Goal: Task Accomplishment & Management: Complete application form

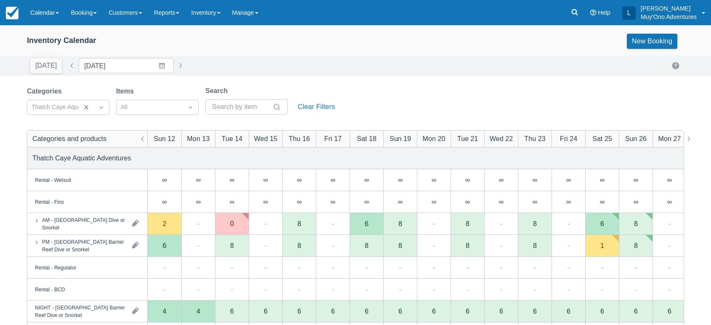
scroll to position [189, 0]
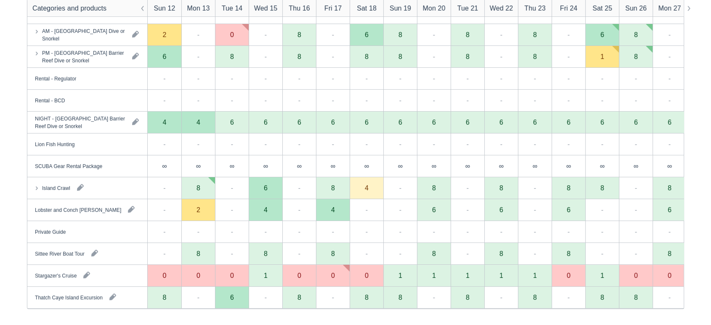
click at [339, 216] on div "4" at bounding box center [333, 210] width 34 height 22
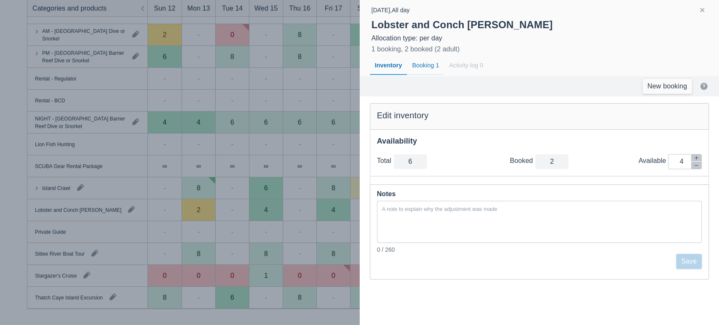
click at [421, 63] on div "Booking 1" at bounding box center [425, 65] width 37 height 19
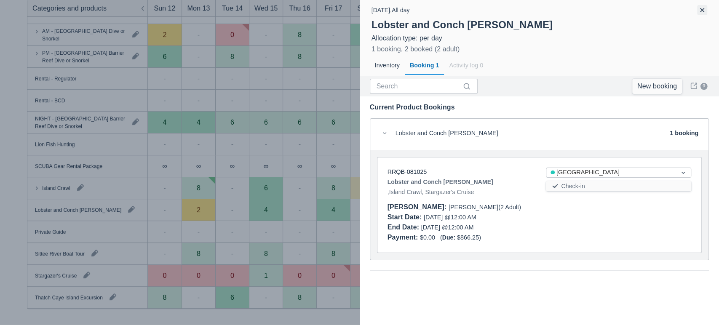
click at [703, 10] on button "button" at bounding box center [702, 10] width 10 height 10
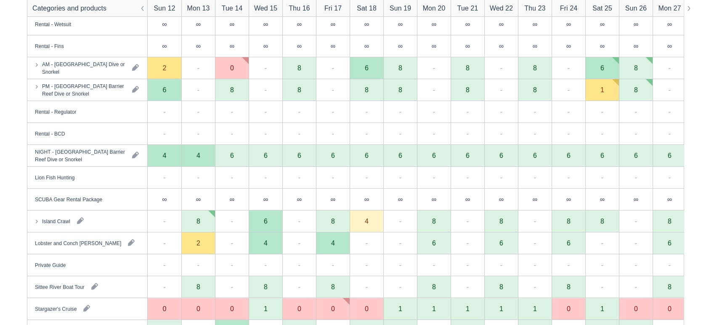
scroll to position [161, 0]
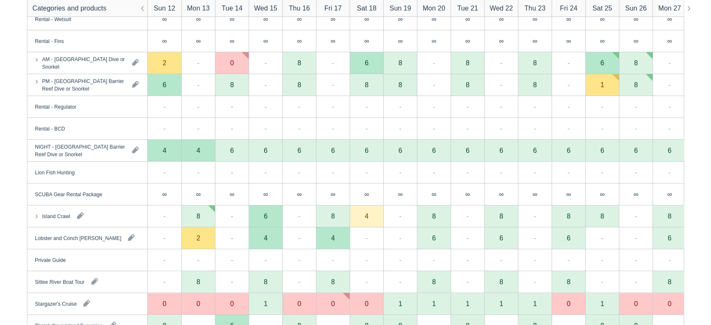
click at [127, 213] on div "Island Crawl" at bounding box center [87, 215] width 120 height 21
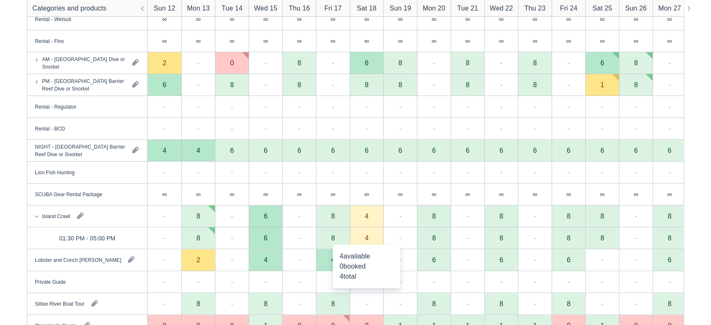
click at [368, 242] on div "4" at bounding box center [367, 238] width 34 height 22
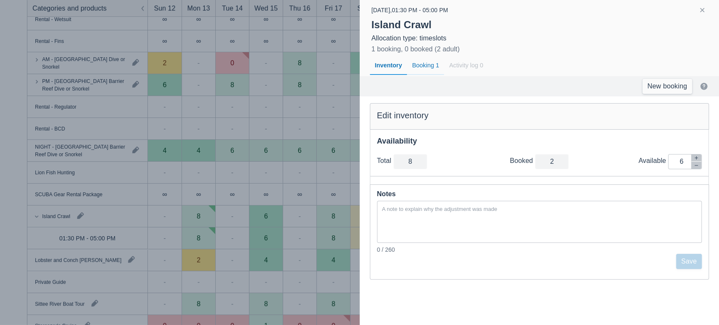
click at [422, 64] on div "Booking 1" at bounding box center [425, 65] width 37 height 19
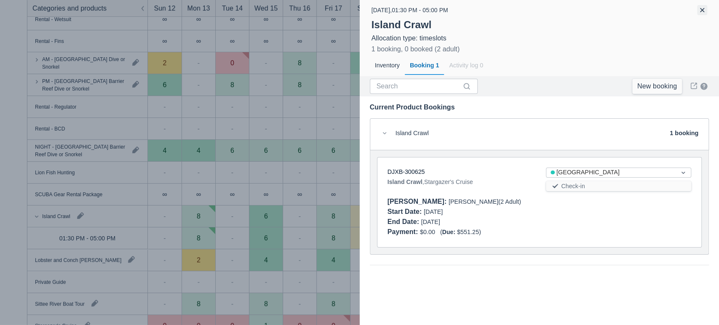
click at [700, 10] on button "button" at bounding box center [702, 10] width 10 height 10
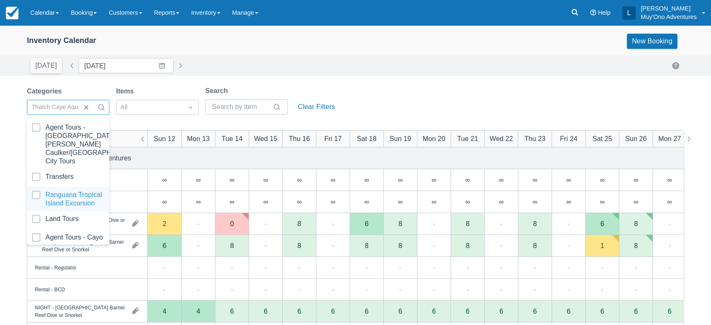
scroll to position [84, 0]
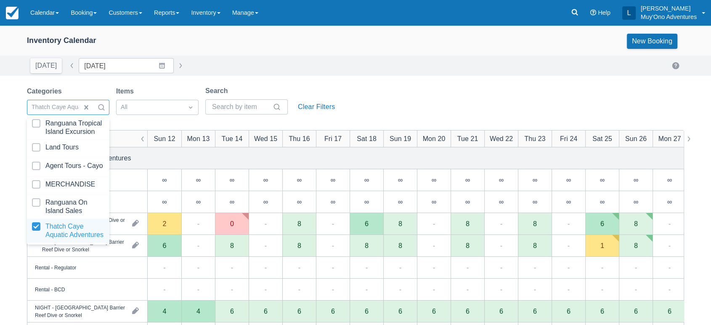
click at [35, 222] on div at bounding box center [68, 230] width 72 height 17
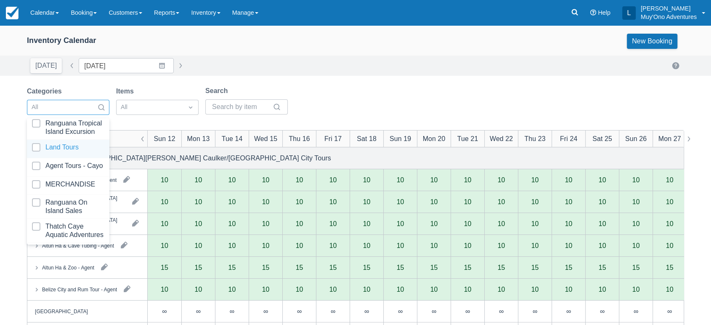
click at [40, 143] on div at bounding box center [68, 148] width 72 height 11
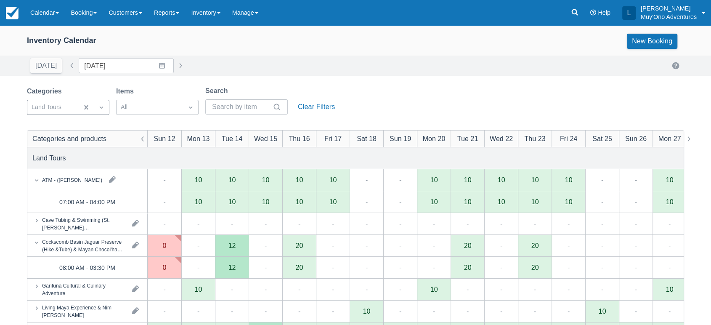
click at [365, 98] on div "Categories Land Tours Items All Search Clear Filters" at bounding box center [355, 103] width 657 height 34
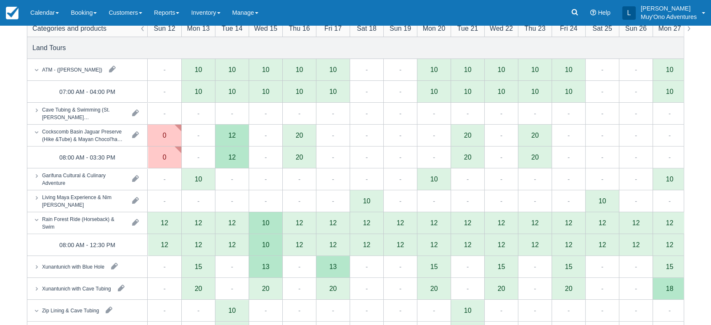
scroll to position [114, 0]
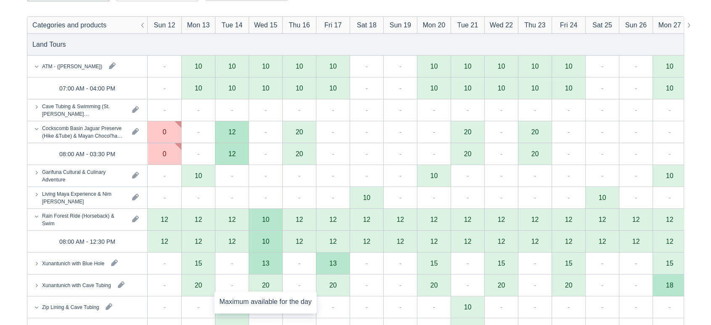
click at [272, 287] on div "20" at bounding box center [266, 285] width 34 height 22
click at [138, 281] on div "Xunantunich with Cave Tubing" at bounding box center [87, 284] width 120 height 21
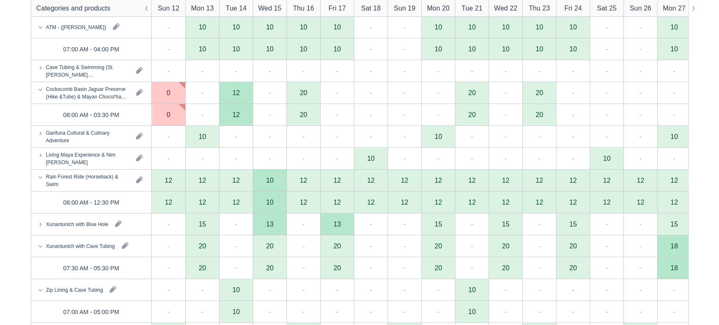
scroll to position [158, 0]
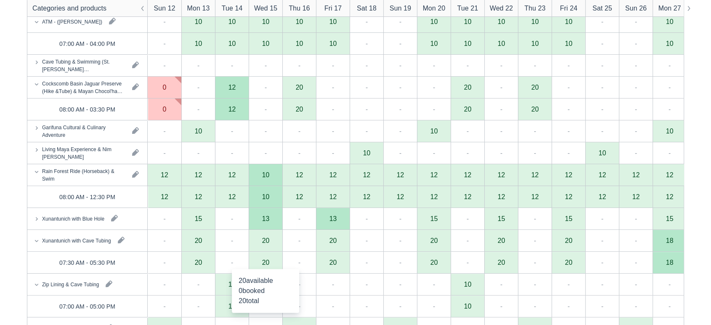
click at [271, 265] on div "20" at bounding box center [266, 263] width 34 height 22
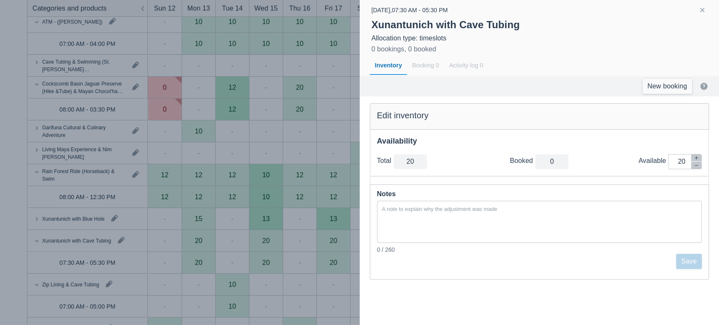
click at [707, 13] on div at bounding box center [702, 11] width 24 height 12
click at [700, 10] on button "button" at bounding box center [702, 10] width 10 height 10
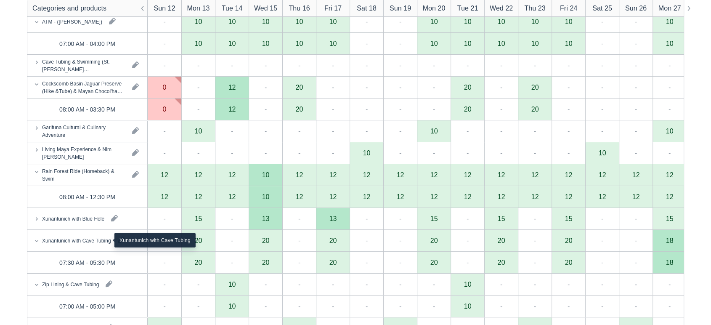
click at [92, 242] on div "Xunantunich with Cave Tubing" at bounding box center [76, 241] width 69 height 8
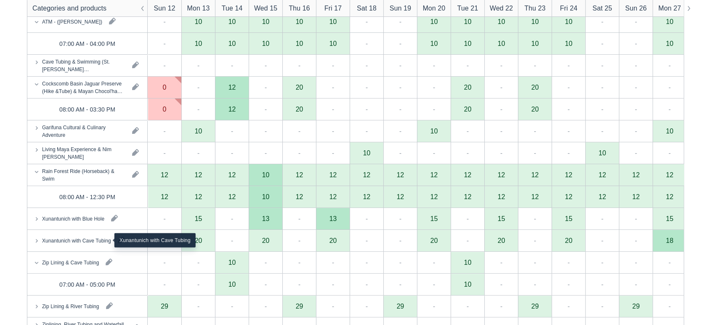
click at [92, 242] on div "Xunantunich with Cave Tubing" at bounding box center [76, 241] width 69 height 8
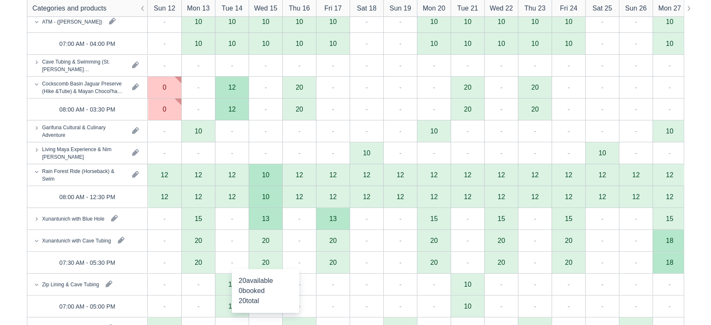
click at [265, 265] on div "20" at bounding box center [266, 263] width 34 height 22
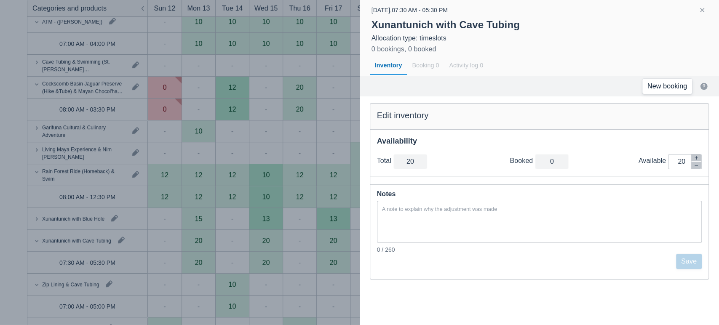
click at [670, 82] on link "New booking" at bounding box center [667, 86] width 50 height 15
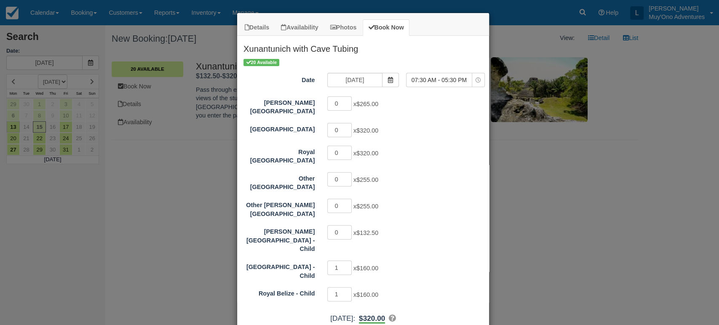
click at [212, 181] on div "Details Availability Photos Book Now Xunantunich with Cave Tubing Pass through …" at bounding box center [359, 162] width 719 height 325
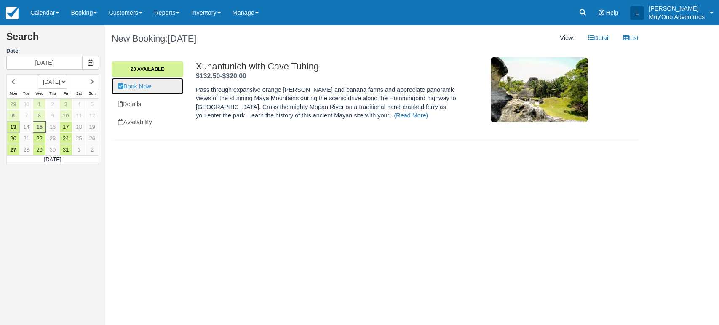
click at [144, 85] on link "Book Now" at bounding box center [148, 86] width 72 height 17
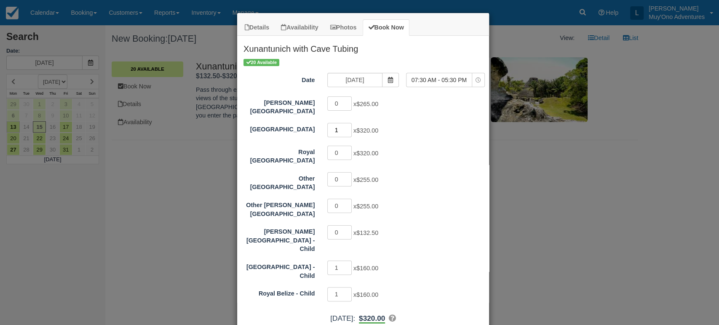
click at [342, 124] on input "1" at bounding box center [339, 130] width 24 height 14
type input "2"
click at [342, 124] on input "2" at bounding box center [339, 130] width 24 height 14
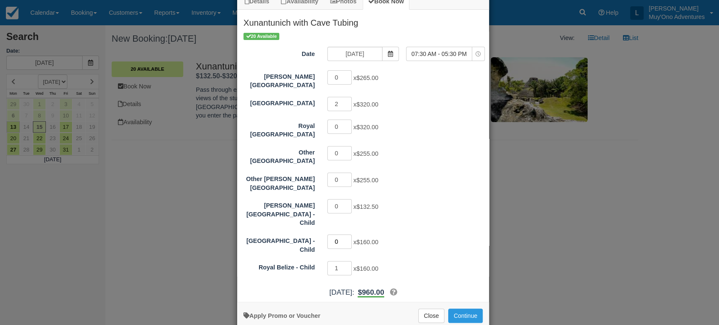
type input "0"
click at [345, 234] on input "0" at bounding box center [339, 241] width 24 height 14
click at [344, 261] on input "2" at bounding box center [339, 268] width 24 height 14
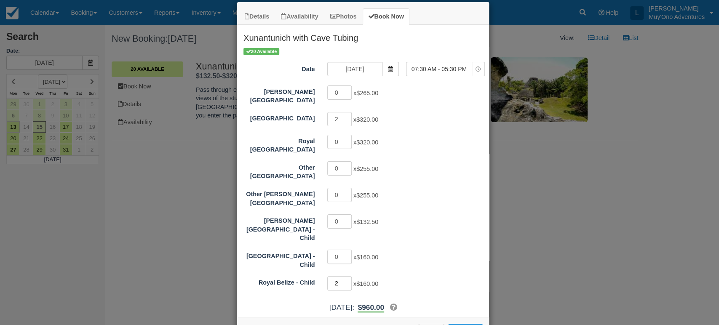
scroll to position [9, 0]
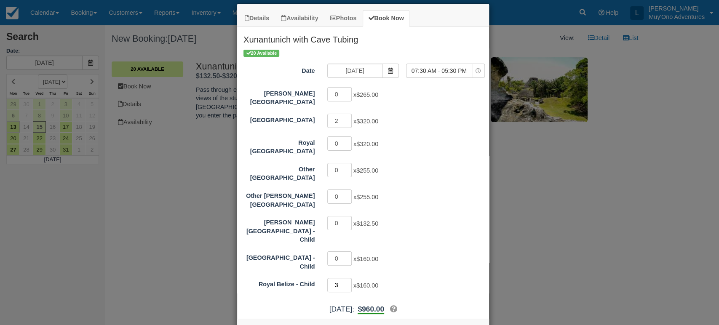
click at [344, 278] on input "3" at bounding box center [339, 285] width 24 height 14
click at [344, 278] on input "4" at bounding box center [339, 285] width 24 height 14
click at [344, 278] on input "3" at bounding box center [339, 285] width 24 height 14
type input "2"
click at [344, 278] on input "2" at bounding box center [339, 285] width 24 height 14
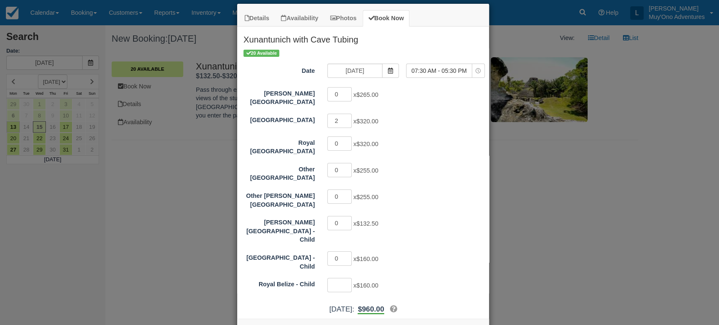
click at [398, 251] on div "0 x $160.00" at bounding box center [394, 259] width 147 height 16
drag, startPoint x: 411, startPoint y: 191, endPoint x: 405, endPoint y: 190, distance: 5.5
click at [405, 190] on div "0 x $255.00" at bounding box center [394, 197] width 147 height 16
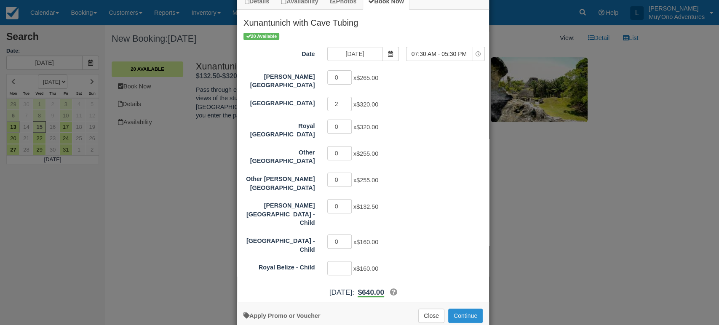
click at [456, 309] on button "Continue" at bounding box center [465, 316] width 35 height 14
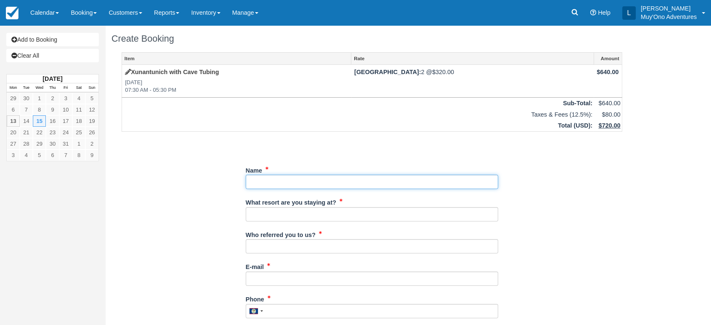
click at [285, 182] on input "Name" at bounding box center [372, 182] width 253 height 14
paste input "[PERSON_NAME]"
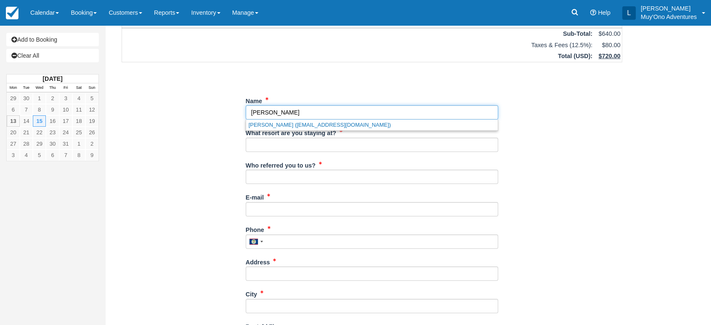
scroll to position [70, 0]
type input "[PERSON_NAME]"
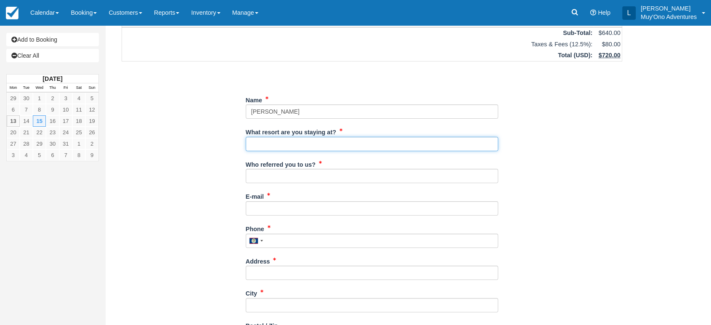
click at [295, 138] on input "What resort are you staying at?" at bounding box center [372, 144] width 253 height 14
type input "Thatch Caye"
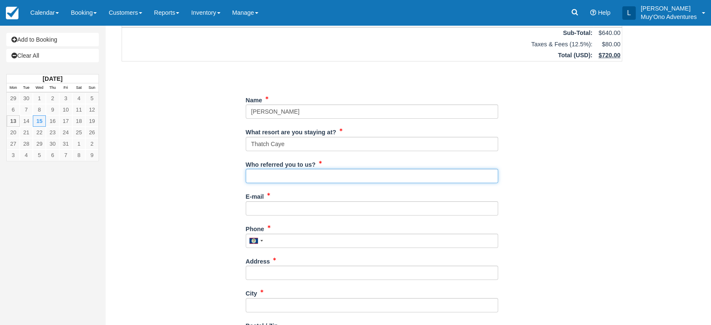
click at [278, 174] on input "Who referred you to us?" at bounding box center [372, 176] width 253 height 14
type input "[PERSON_NAME]"
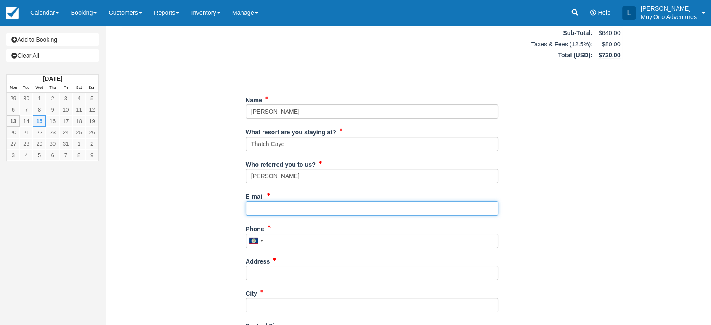
click at [274, 205] on input "E-mail" at bounding box center [372, 208] width 253 height 14
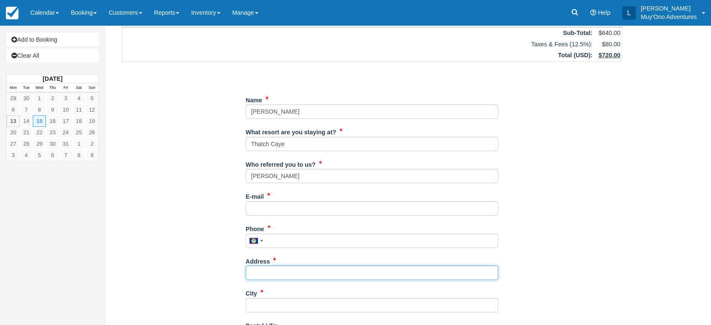
click at [275, 269] on input "Address" at bounding box center [372, 273] width 253 height 14
paste input "[GEOGRAPHIC_DATA]"
type input "[GEOGRAPHIC_DATA]"
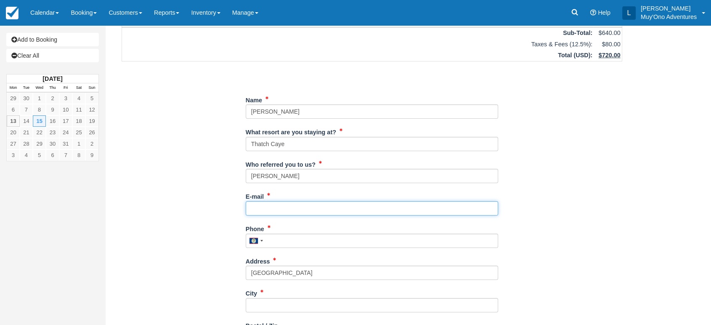
click at [261, 207] on input "E-mail" at bounding box center [372, 208] width 253 height 14
paste input "[EMAIL_ADDRESS][DOMAIN_NAME]"
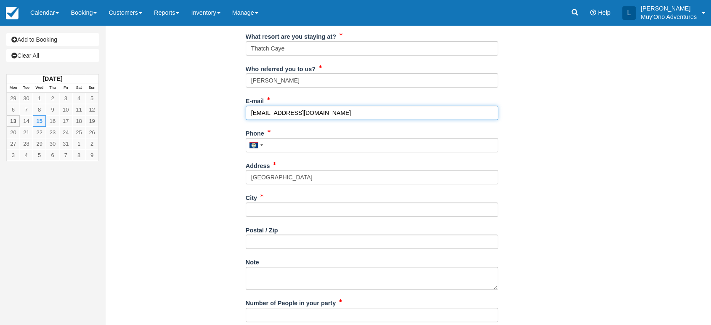
scroll to position [167, 0]
type input "[EMAIL_ADDRESS][DOMAIN_NAME]"
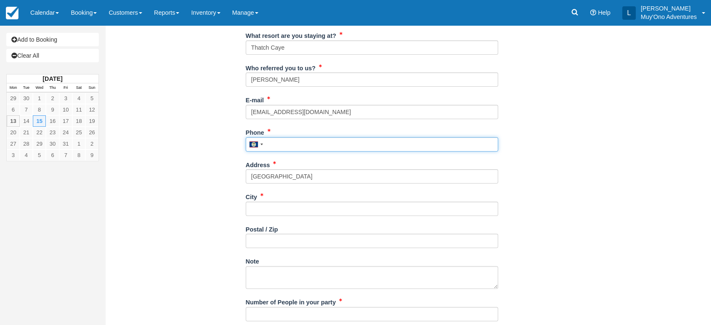
click at [293, 144] on input "Phone" at bounding box center [372, 144] width 253 height 14
click at [300, 149] on input "Phone" at bounding box center [372, 144] width 253 height 14
paste input "6784713220"
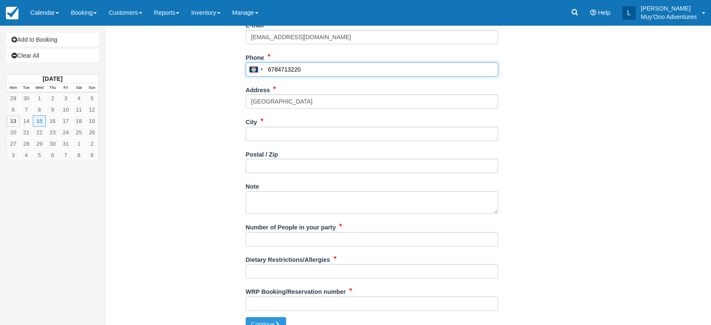
scroll to position [243, 0]
type input "6784713220"
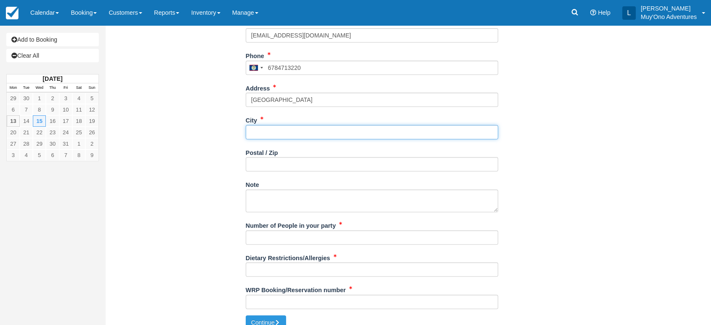
click at [290, 129] on input "City" at bounding box center [372, 132] width 253 height 14
click at [282, 130] on input "City" at bounding box center [372, 132] width 253 height 14
type input "g"
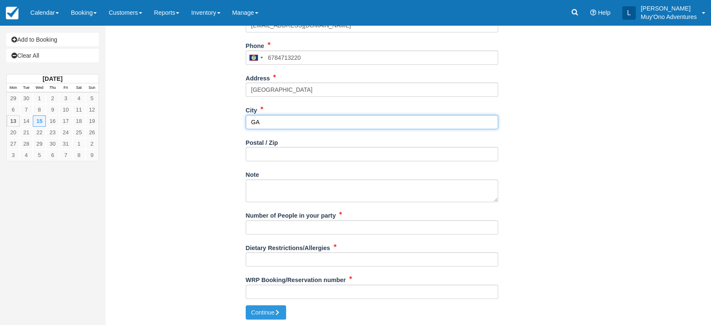
type input "GA"
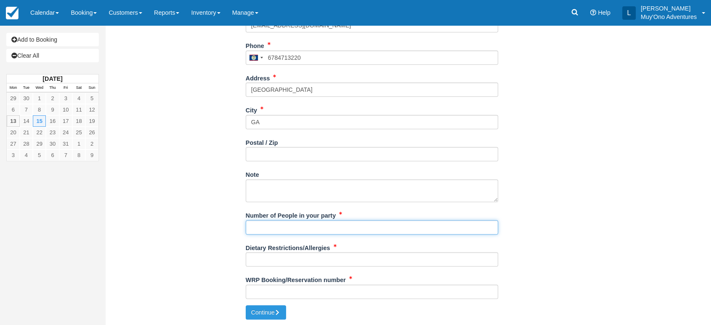
click at [290, 226] on input "Number of People in your party" at bounding box center [372, 227] width 253 height 14
type input "2"
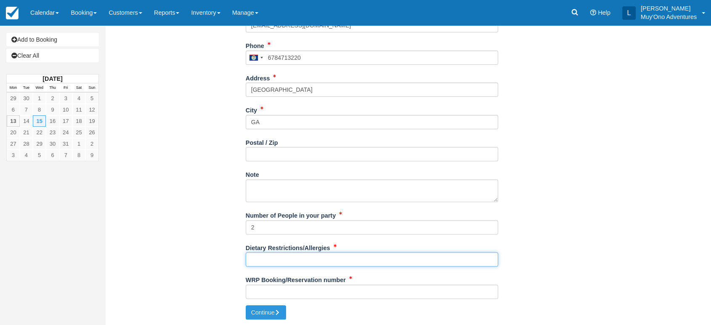
click at [271, 265] on input "Dietary Restrictions/Allergies" at bounding box center [372, 259] width 253 height 14
type input "N"
type input "NONE"
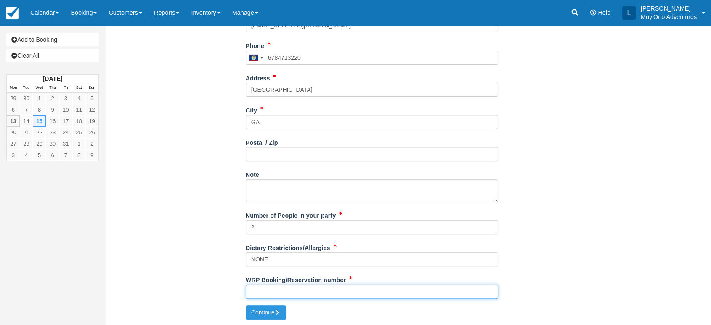
click at [290, 292] on input "WRP Booking/Reservation number" at bounding box center [372, 292] width 253 height 14
paste input "BB25080918348675"
type input "BB25080918348675"
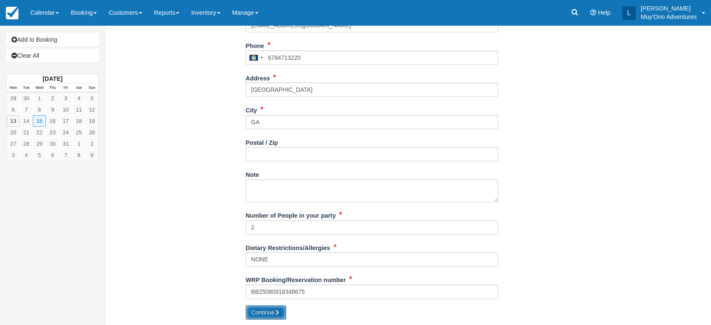
click at [260, 309] on button "Continue" at bounding box center [266, 312] width 40 height 14
type input "[PHONE_NUMBER]"
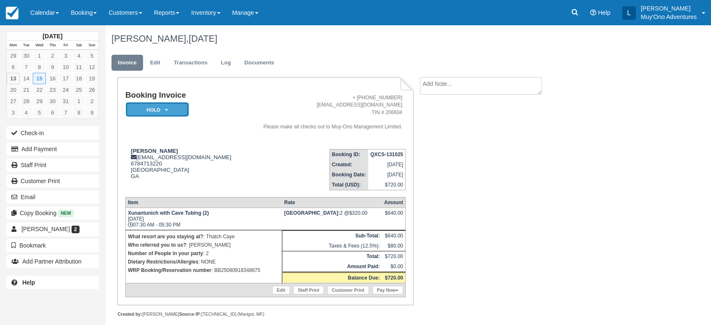
click at [175, 107] on em "HOLD" at bounding box center [157, 109] width 63 height 15
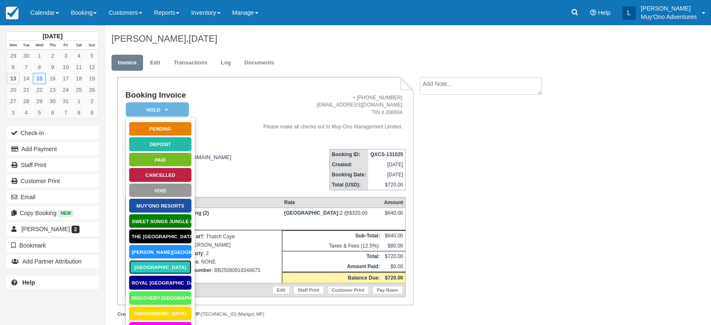
click at [164, 265] on link "Thatch Caye Resort" at bounding box center [160, 267] width 63 height 15
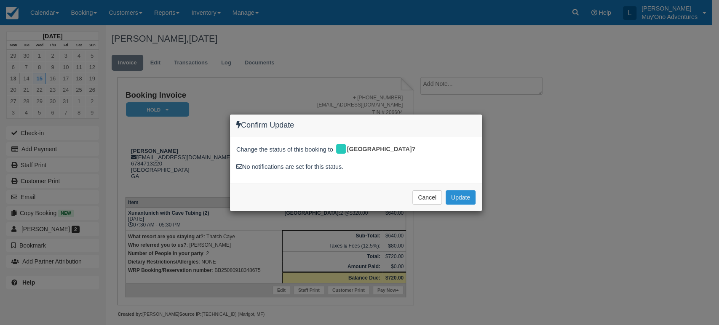
click at [466, 195] on button "Update" at bounding box center [460, 197] width 30 height 14
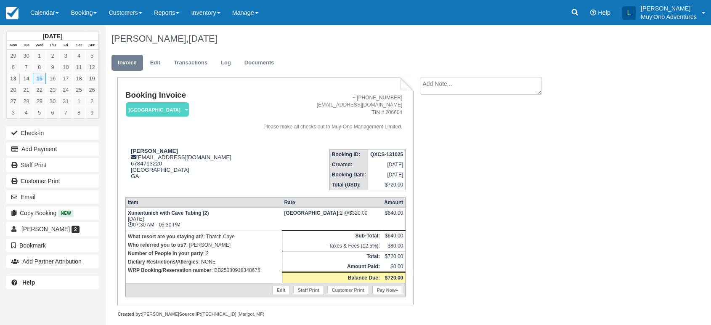
click at [387, 152] on strong "QXCS-131025" at bounding box center [386, 155] width 33 height 6
copy tbody "QXCS-131025"
